Goal: Task Accomplishment & Management: Manage account settings

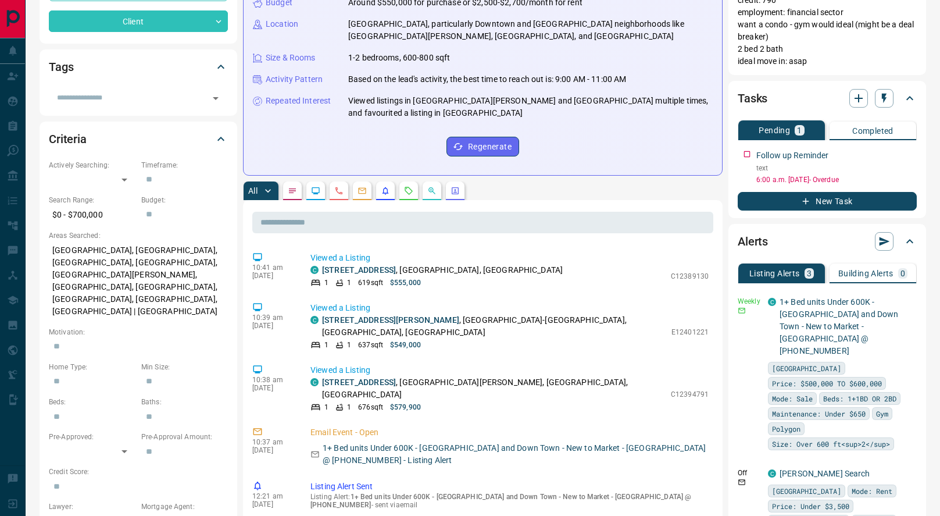
scroll to position [211, 0]
click at [345, 377] on link "[STREET_ADDRESS]" at bounding box center [359, 381] width 74 height 9
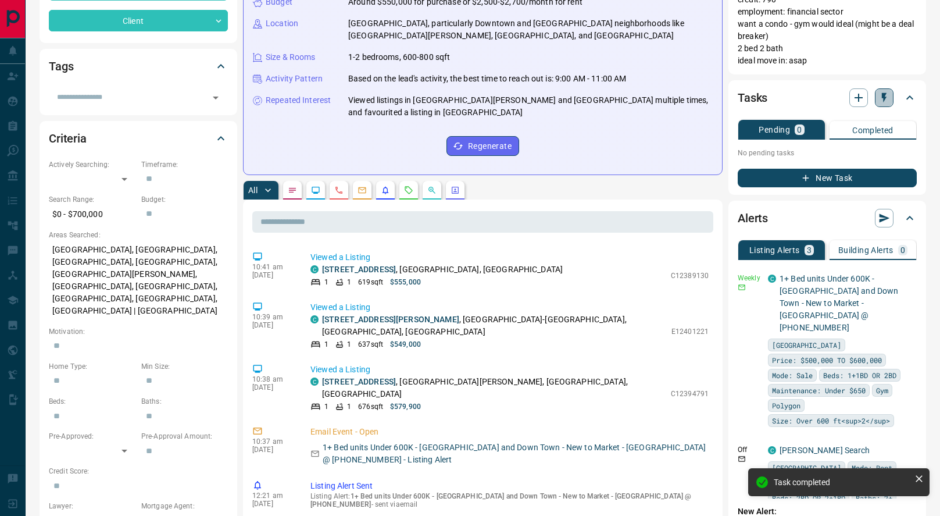
click at [887, 91] on button "button" at bounding box center [884, 97] width 19 height 19
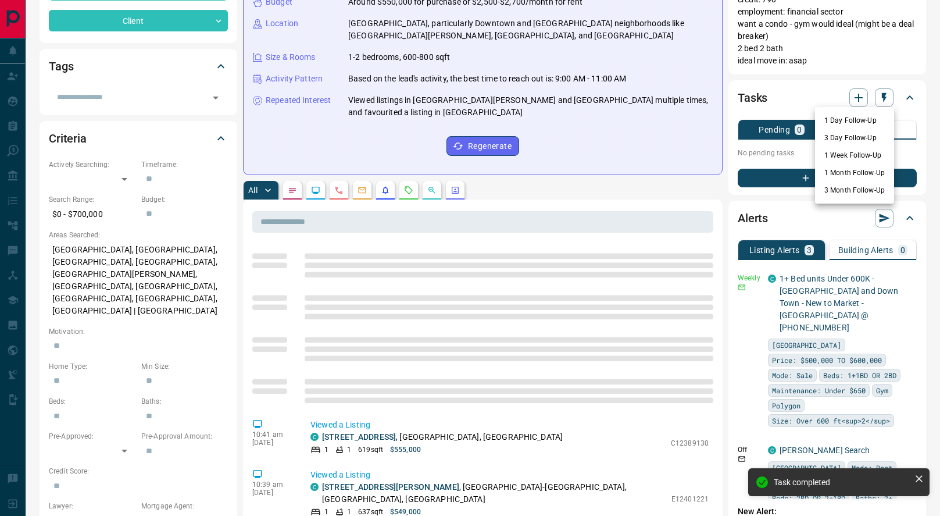
click at [850, 174] on li "1 Month Follow-Up" at bounding box center [854, 172] width 79 height 17
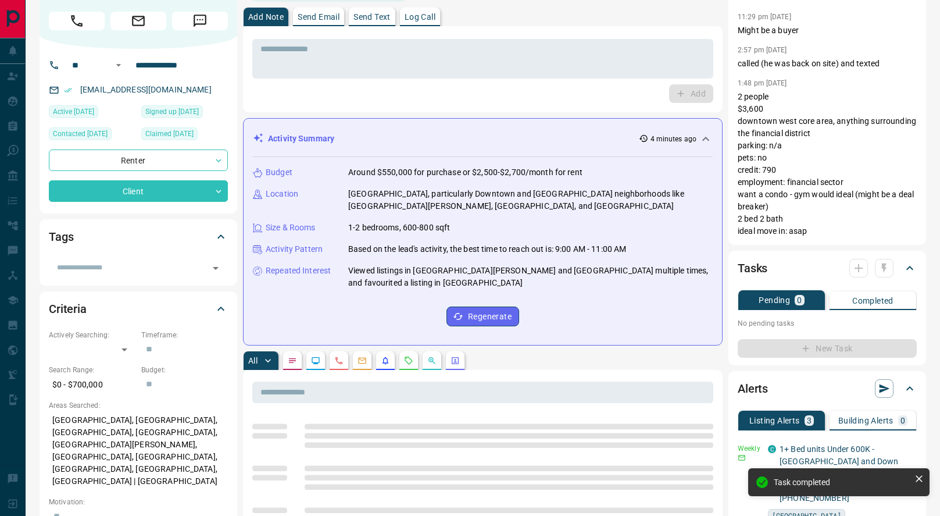
scroll to position [0, 0]
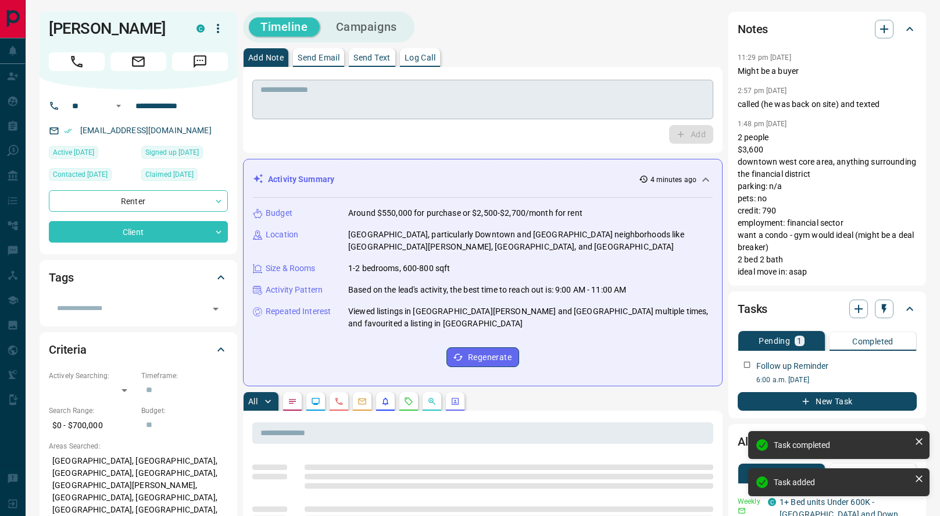
click at [394, 92] on textarea at bounding box center [483, 100] width 445 height 30
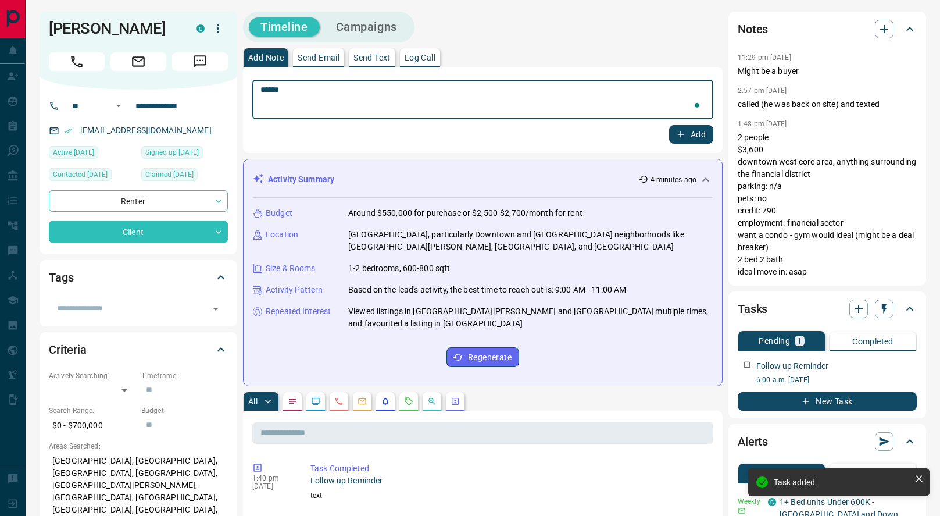
type textarea "******"
click at [676, 134] on icon "button" at bounding box center [681, 134] width 10 height 10
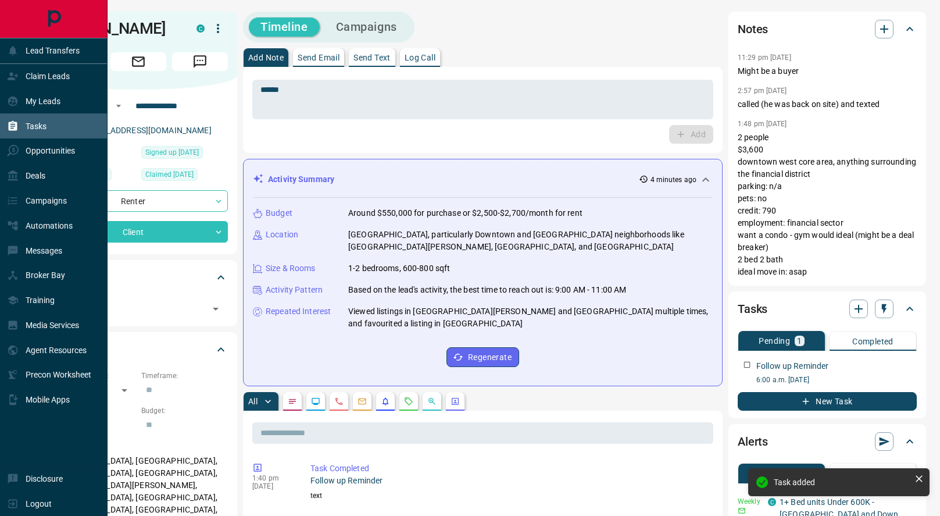
click at [16, 127] on icon at bounding box center [13, 125] width 9 height 10
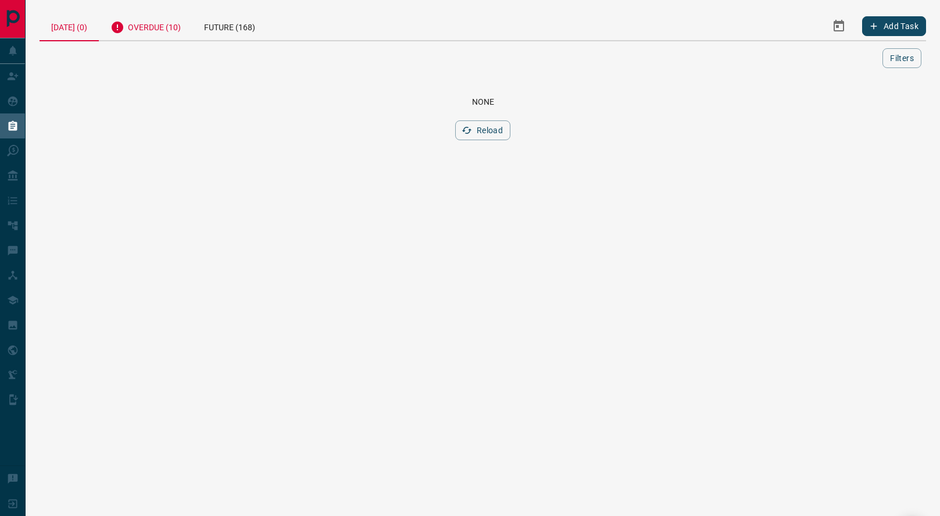
click at [159, 28] on div "Overdue (10)" at bounding box center [146, 26] width 94 height 28
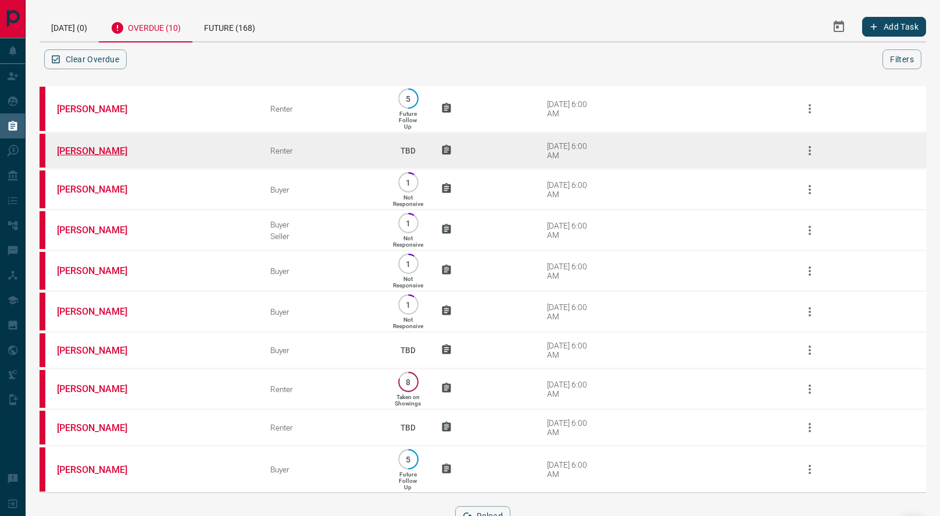
click at [90, 148] on link "[PERSON_NAME]" at bounding box center [100, 150] width 87 height 11
